Goal: Information Seeking & Learning: Learn about a topic

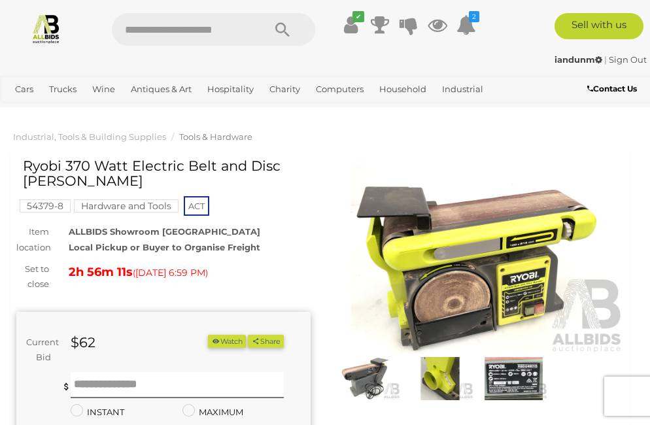
scroll to position [50, 0]
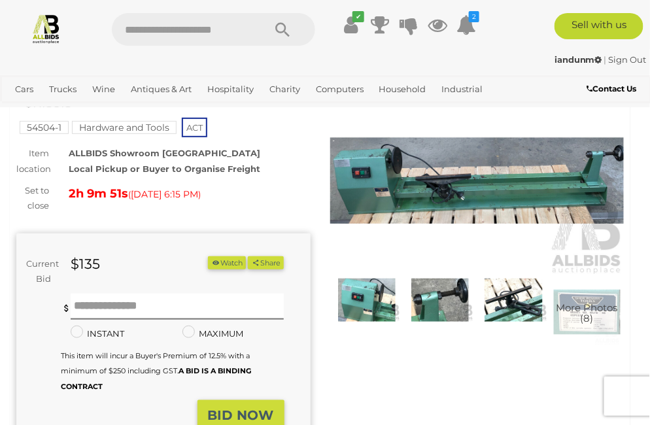
scroll to position [105, 0]
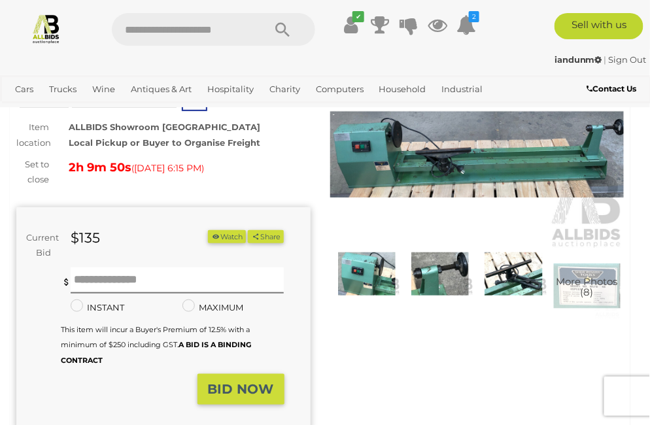
click at [581, 294] on span "More Photos (8)" at bounding box center [586, 288] width 61 height 22
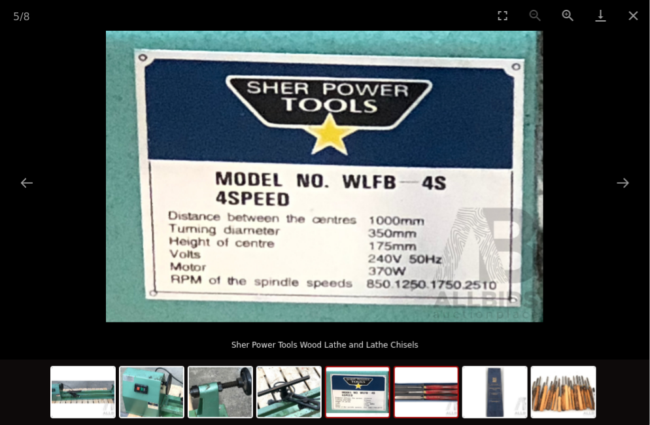
click at [439, 400] on img at bounding box center [426, 392] width 63 height 50
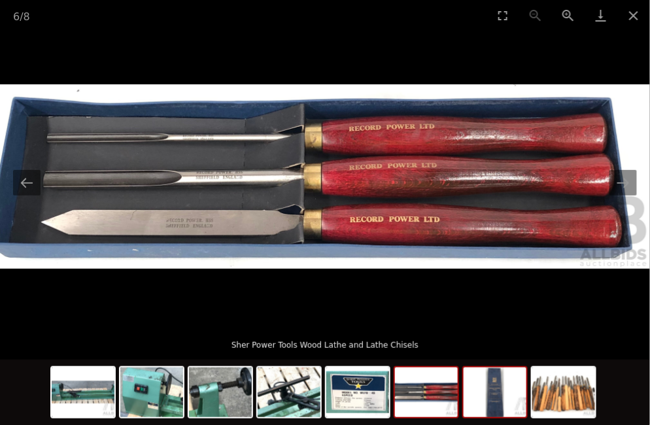
click at [500, 400] on img at bounding box center [495, 392] width 63 height 50
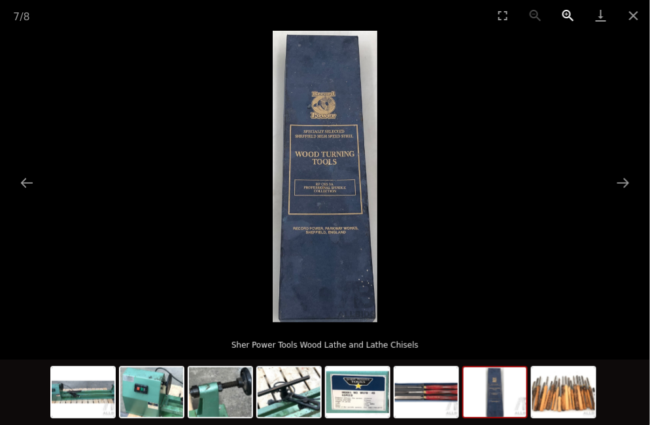
click at [570, 14] on button "Zoom in" at bounding box center [568, 15] width 33 height 31
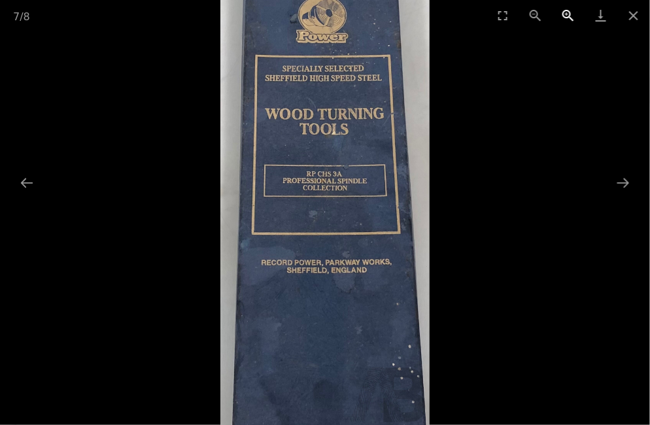
click at [570, 14] on button "Zoom in" at bounding box center [568, 15] width 33 height 31
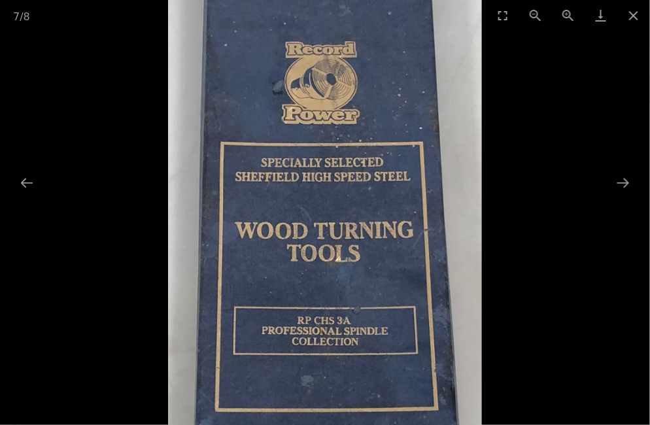
drag, startPoint x: 398, startPoint y: 147, endPoint x: 392, endPoint y: 304, distance: 157.0
click at [392, 304] on img at bounding box center [325, 297] width 314 height 875
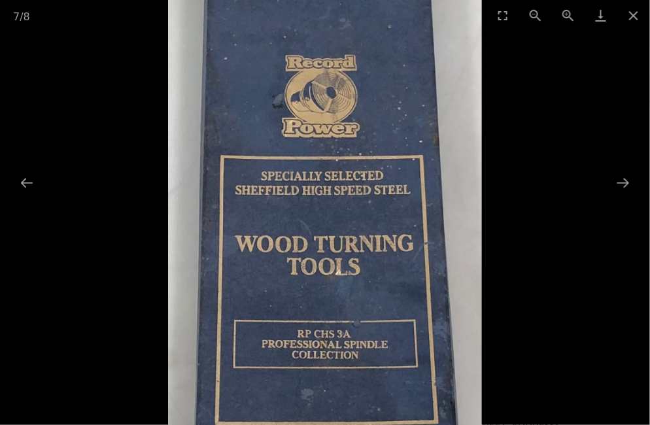
scroll to position [366, 0]
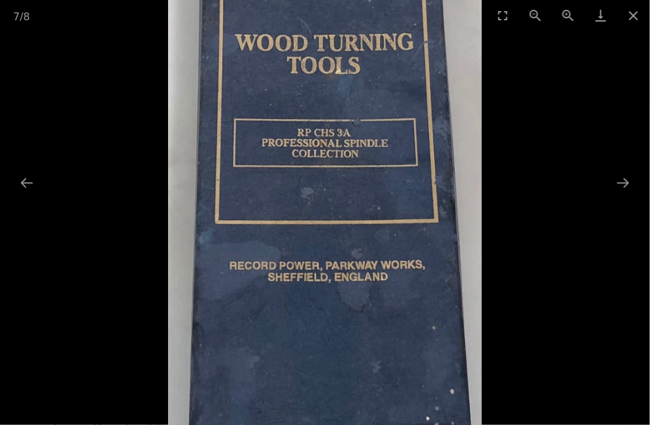
drag, startPoint x: 299, startPoint y: 327, endPoint x: 309, endPoint y: 84, distance: 242.8
click at [309, 84] on img at bounding box center [325, 109] width 314 height 875
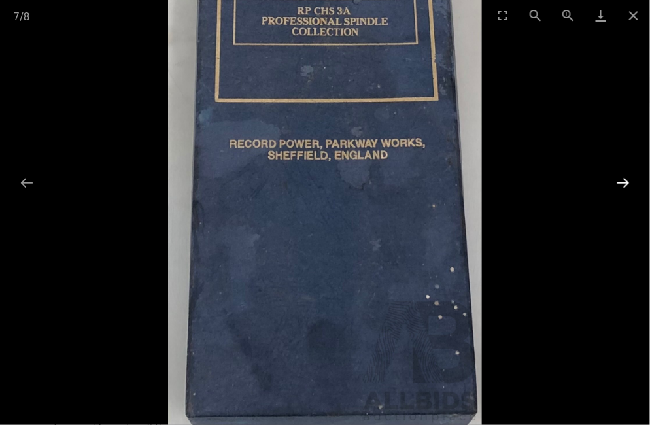
click at [618, 182] on button "Next slide" at bounding box center [622, 183] width 27 height 26
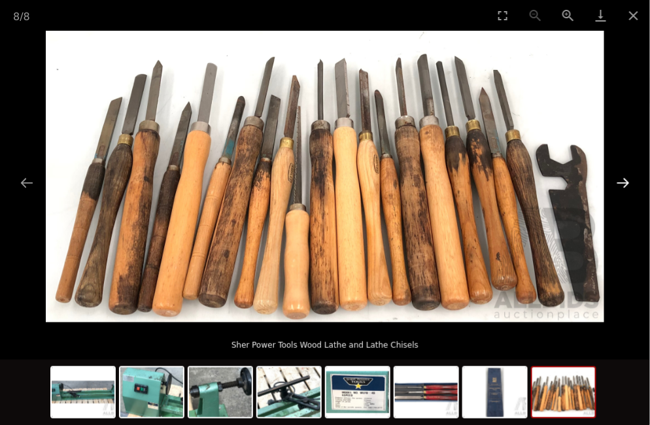
click at [626, 180] on button "Next slide" at bounding box center [622, 183] width 27 height 26
